Goal: Task Accomplishment & Management: Manage account settings

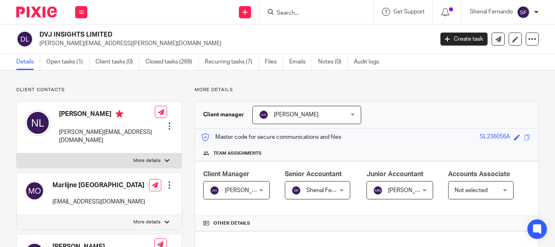
click at [296, 13] on input "Search" at bounding box center [312, 13] width 73 height 7
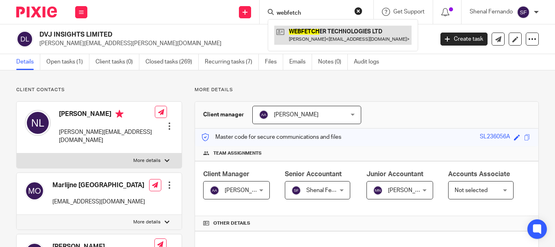
type input "webfetch"
click at [299, 33] on link at bounding box center [342, 35] width 137 height 19
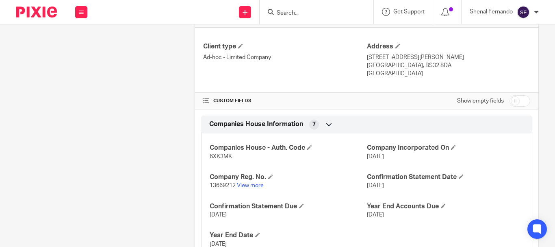
click at [522, 107] on input "checkbox" at bounding box center [520, 100] width 21 height 11
checkbox input "true"
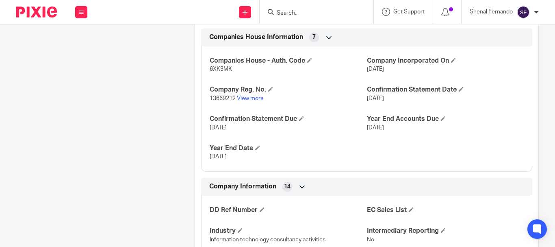
scroll to position [366, 0]
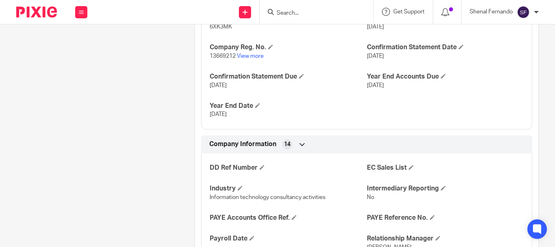
click at [211, 30] on span "6XK3MK" at bounding box center [221, 27] width 22 height 6
copy span "6XK3MK"
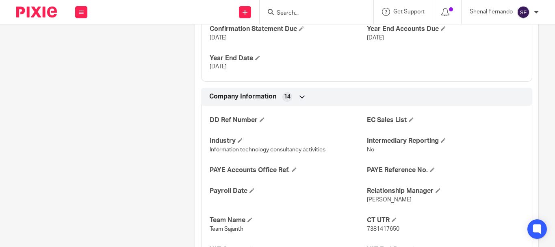
scroll to position [529, 0]
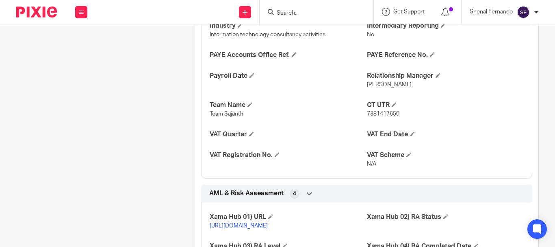
click at [379, 118] on p "7381417650" at bounding box center [445, 114] width 157 height 8
click at [379, 117] on span "7381417650" at bounding box center [383, 114] width 33 height 6
copy span "7381417650"
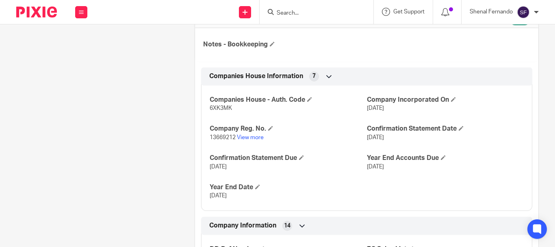
scroll to position [0, 0]
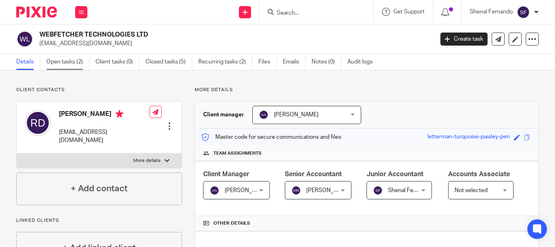
click at [74, 66] on link "Open tasks (2)" at bounding box center [67, 62] width 43 height 16
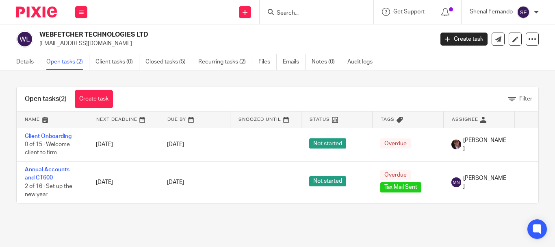
click at [172, 32] on h2 "WEBFETCHER TECHNOLOGIES LTD" at bounding box center [194, 34] width 311 height 9
click at [73, 65] on link "Open tasks (2)" at bounding box center [67, 62] width 43 height 16
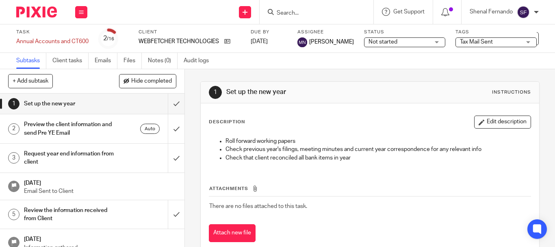
click at [430, 40] on span "Not started" at bounding box center [399, 42] width 61 height 9
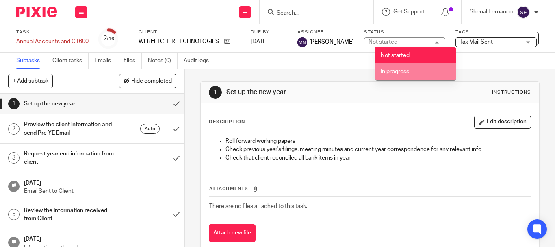
click at [428, 67] on li "In progress" at bounding box center [416, 71] width 81 height 17
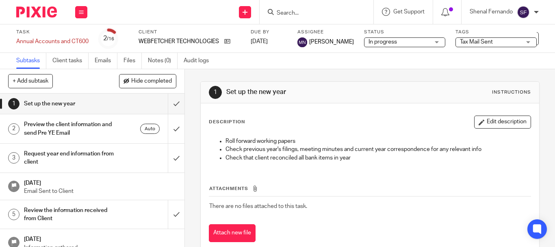
click at [509, 39] on span "Tax Mail Sent" at bounding box center [490, 42] width 61 height 9
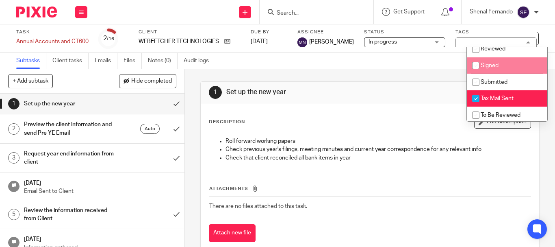
scroll to position [41, 0]
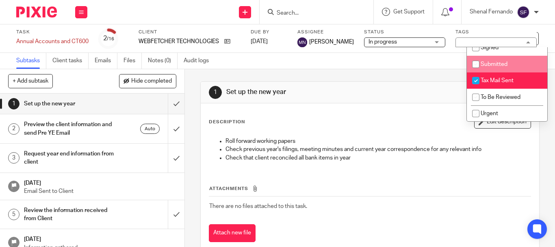
click at [472, 64] on input "checkbox" at bounding box center [475, 64] width 15 height 15
checkbox input "true"
click at [474, 76] on input "checkbox" at bounding box center [475, 80] width 15 height 15
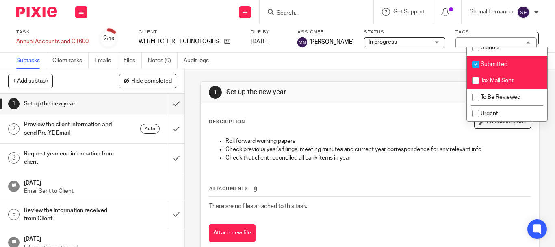
checkbox input "false"
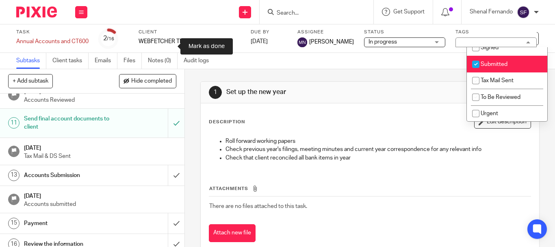
scroll to position [244, 0]
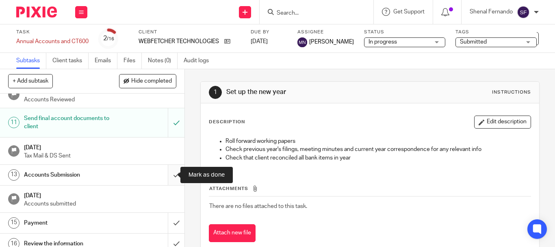
click at [165, 176] on input "submit" at bounding box center [92, 175] width 185 height 20
